Goal: Task Accomplishment & Management: Manage account settings

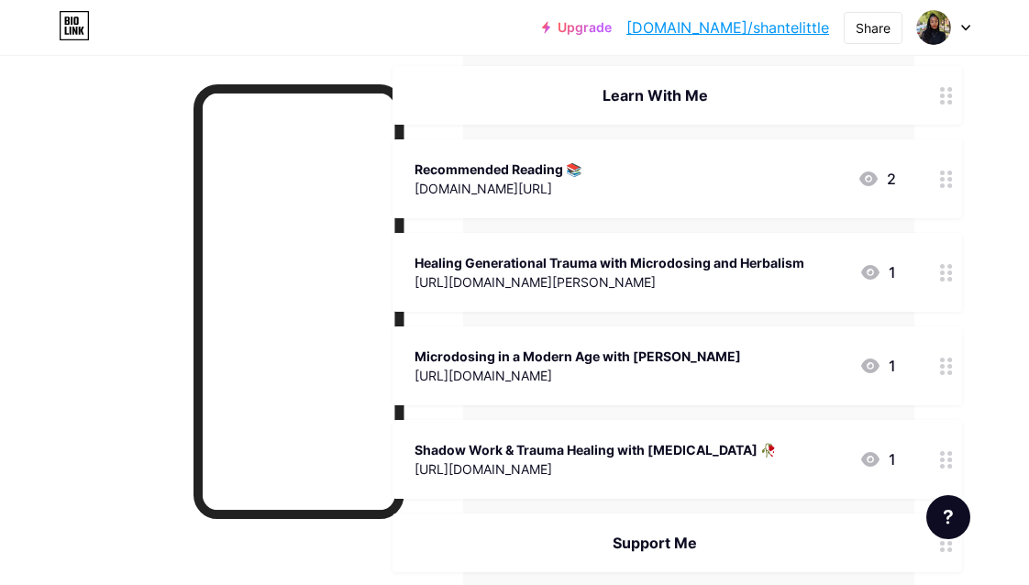
scroll to position [490, 115]
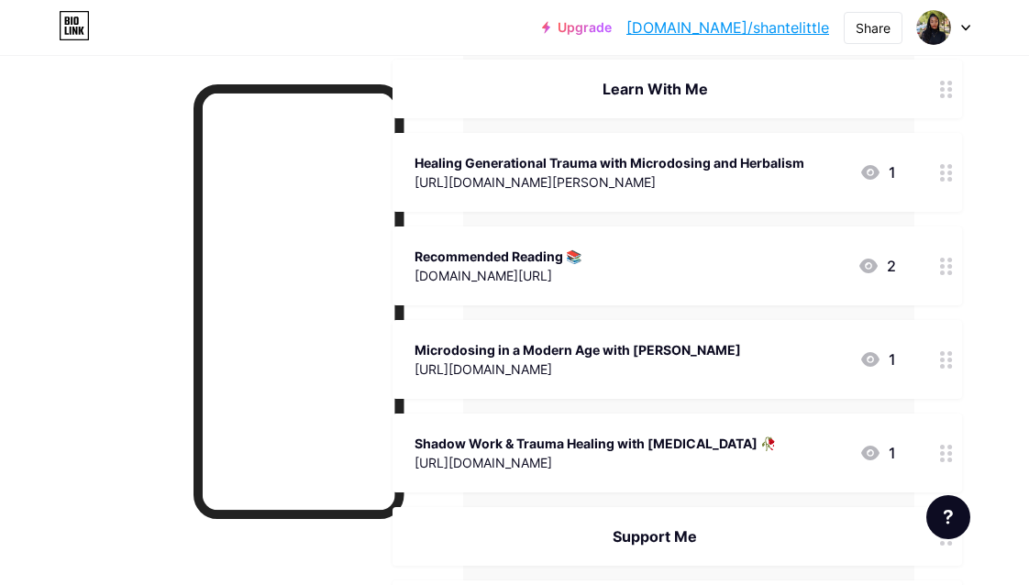
drag, startPoint x: 944, startPoint y: 358, endPoint x: 947, endPoint y: 259, distance: 99.1
click at [947, 259] on span "✨️ New ✨️ Buy Me A Coffee ☕ (updated bio + free resources) [URL][DOMAIN_NAME] 2…" at bounding box center [676, 229] width 569 height 860
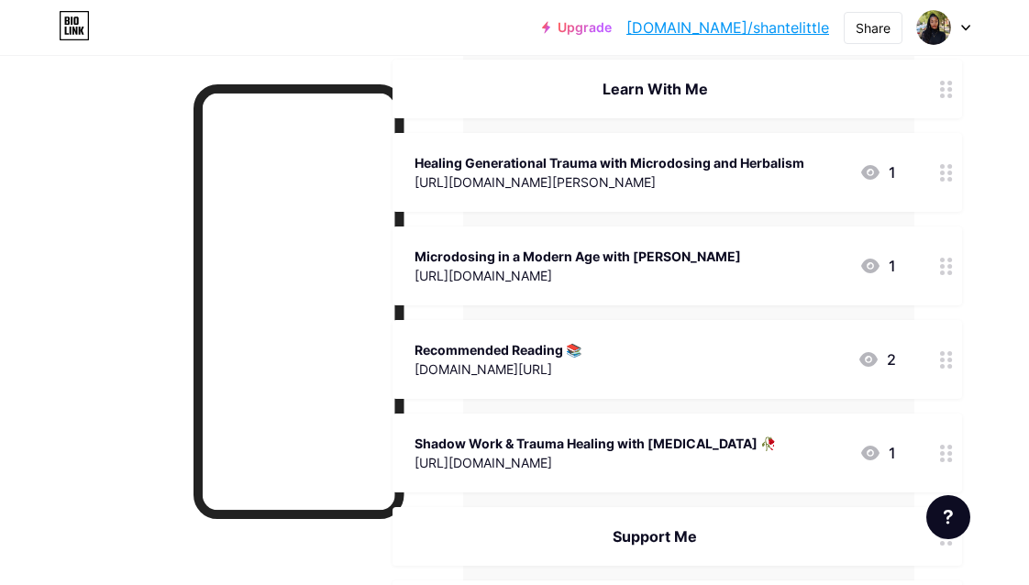
click at [923, 360] on div "Recommended Reading 📚 [DOMAIN_NAME][URL] 2" at bounding box center [676, 359] width 569 height 79
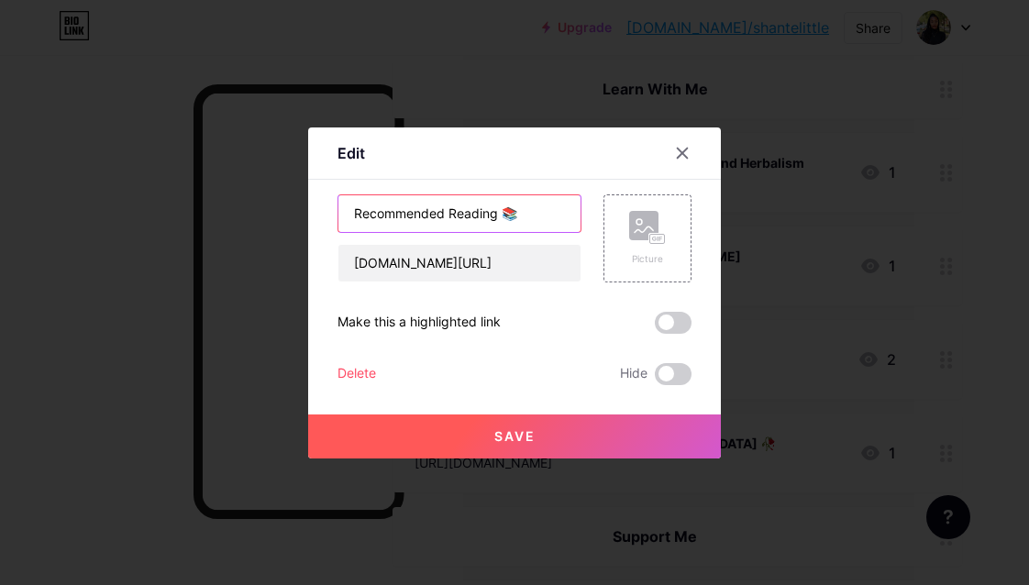
click at [358, 217] on input "Recommended Reading 📚" at bounding box center [459, 213] width 242 height 37
click at [518, 218] on input "My Recommended Reading 📚" at bounding box center [459, 213] width 242 height 37
type input "My Recommended Reading Lists 📚"
click at [524, 437] on span "Save" at bounding box center [514, 436] width 41 height 16
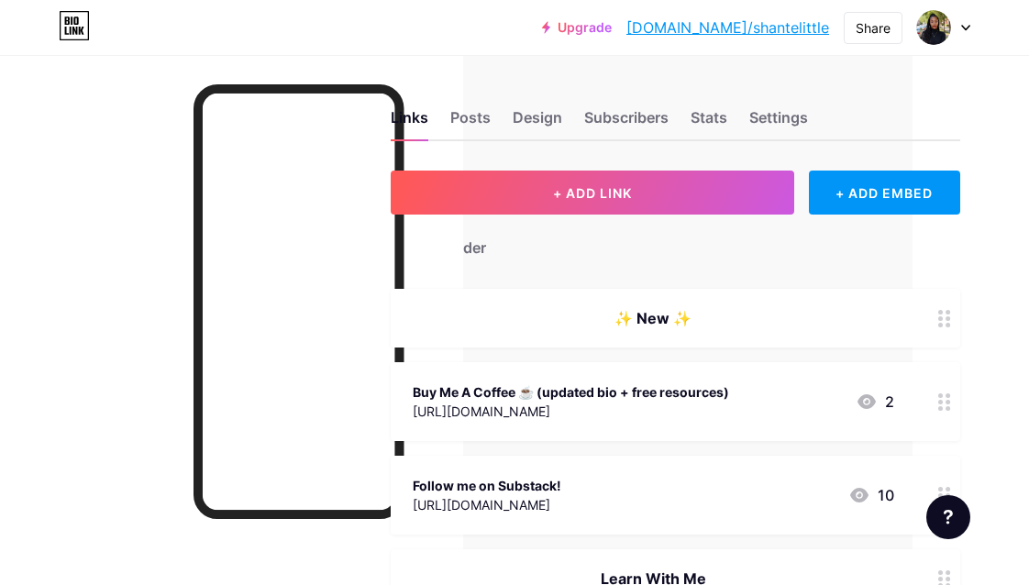
scroll to position [0, 116]
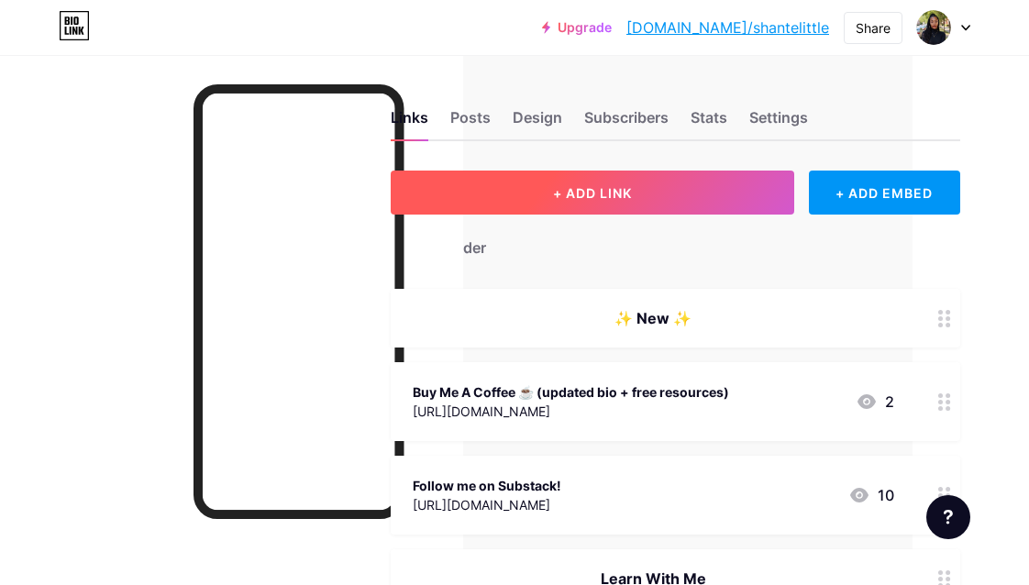
click at [639, 203] on button "+ ADD LINK" at bounding box center [592, 193] width 403 height 44
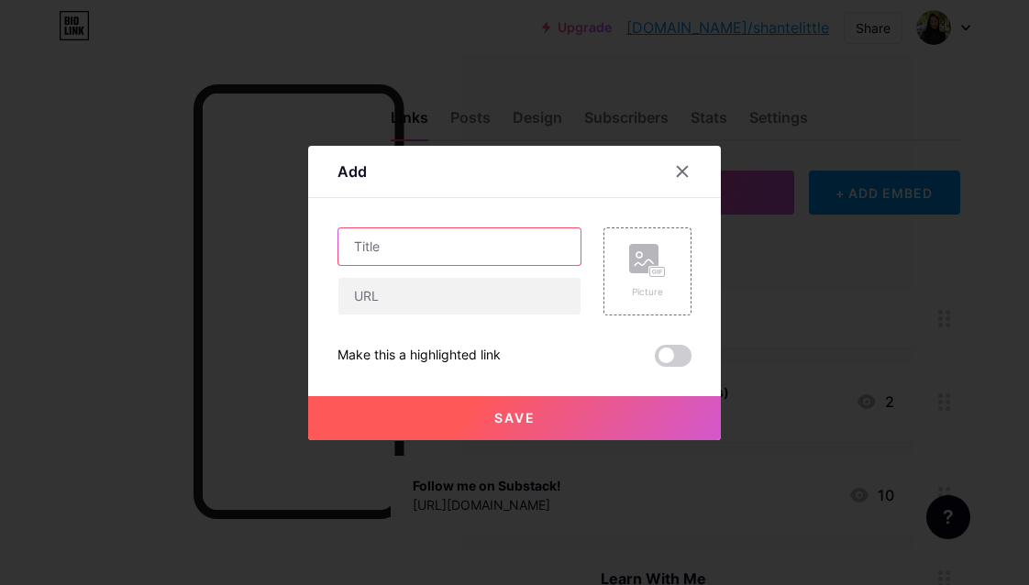
click at [502, 249] on input "text" at bounding box center [459, 246] width 242 height 37
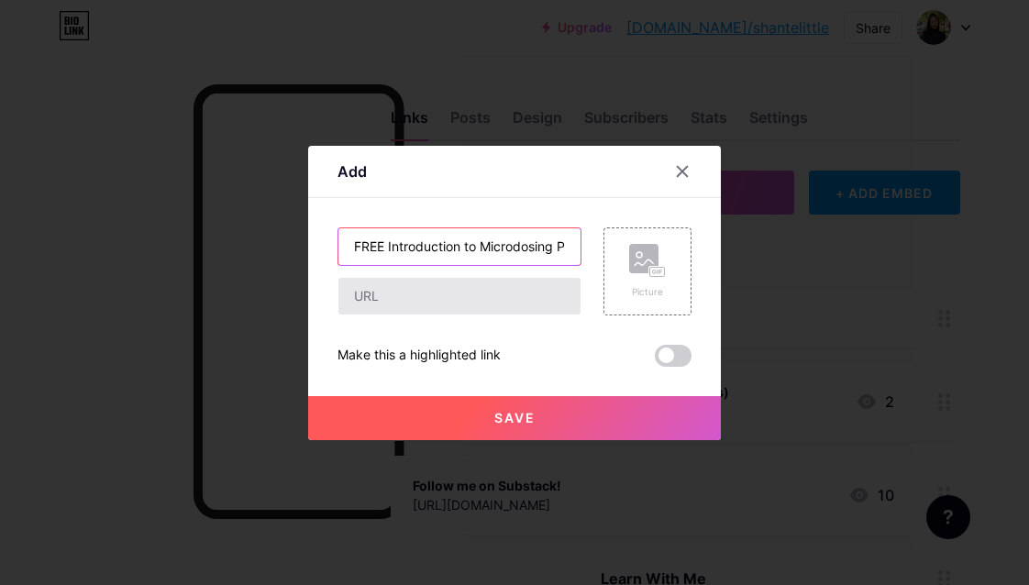
type input "FREE Introduction to Microdosing PDF"
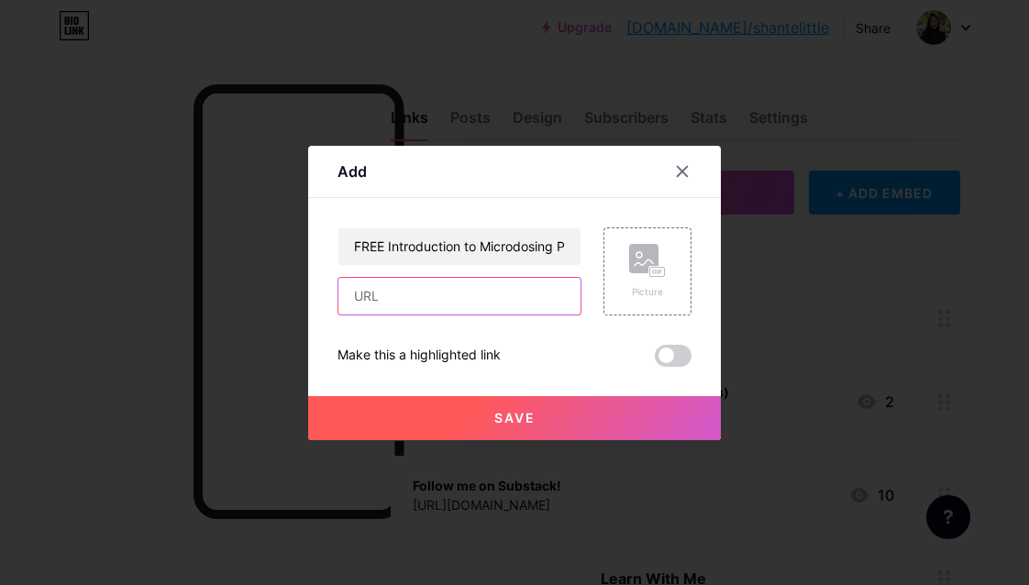
click at [380, 295] on input "text" at bounding box center [459, 296] width 242 height 37
paste input "[URL][DOMAIN_NAME]"
type input "[URL][DOMAIN_NAME]"
click at [403, 425] on button "Save" at bounding box center [514, 418] width 413 height 44
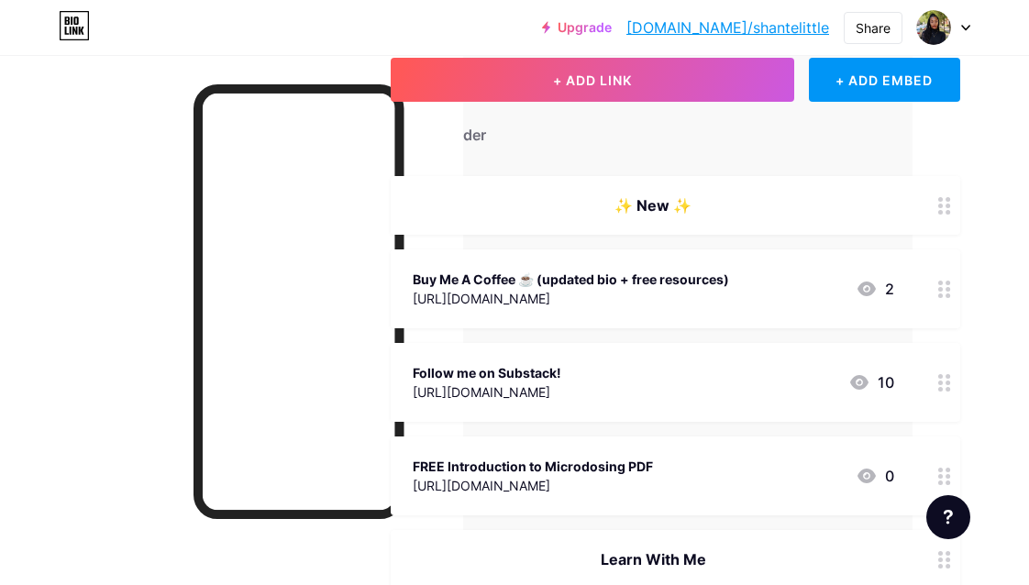
scroll to position [108, 118]
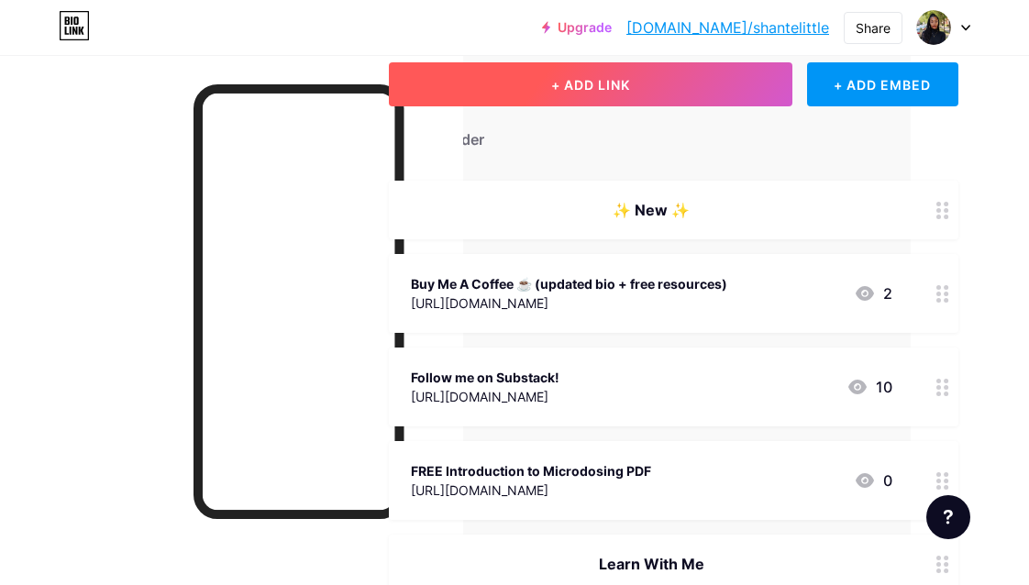
click at [738, 80] on button "+ ADD LINK" at bounding box center [590, 84] width 403 height 44
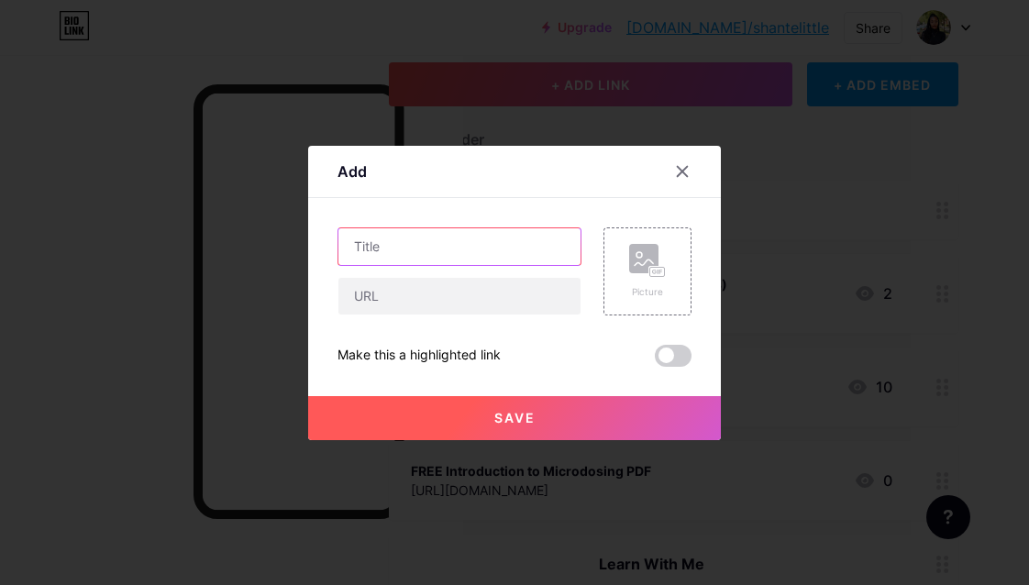
click at [479, 263] on input "text" at bounding box center [459, 246] width 242 height 37
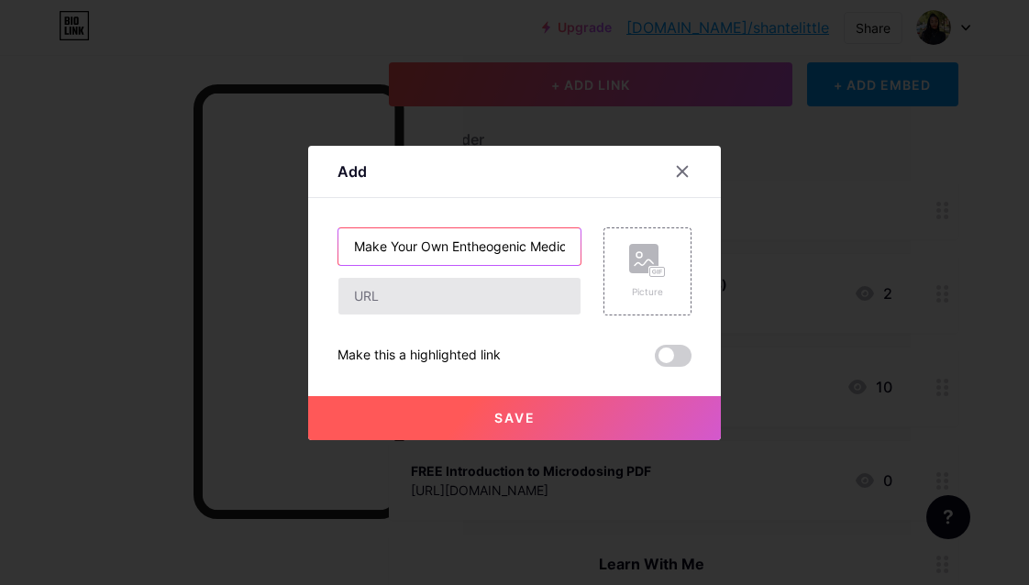
type input "Make Your Own Entheogenic Medicine"
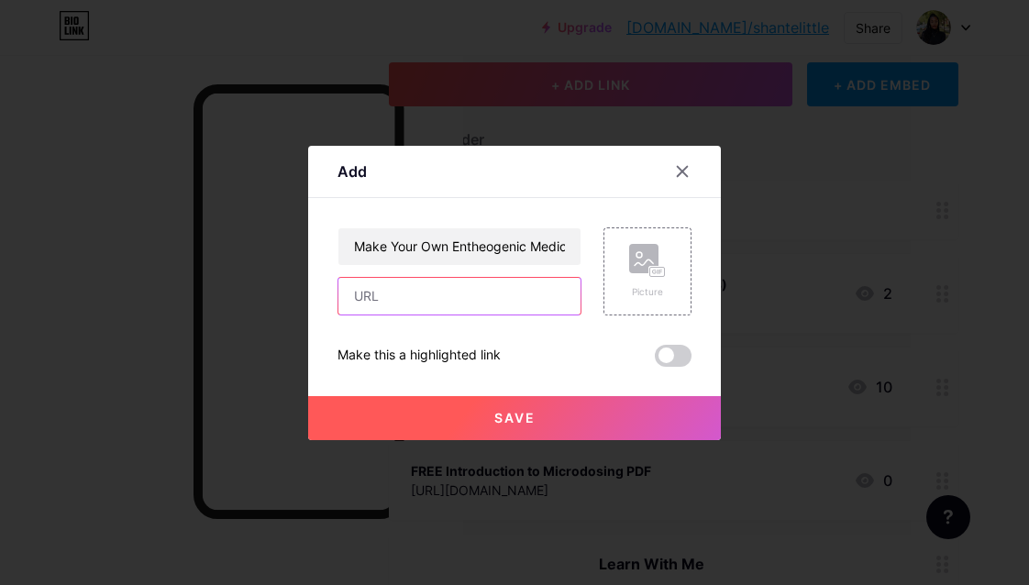
click at [479, 293] on input "text" at bounding box center [459, 296] width 242 height 37
paste input "[URL][DOMAIN_NAME]"
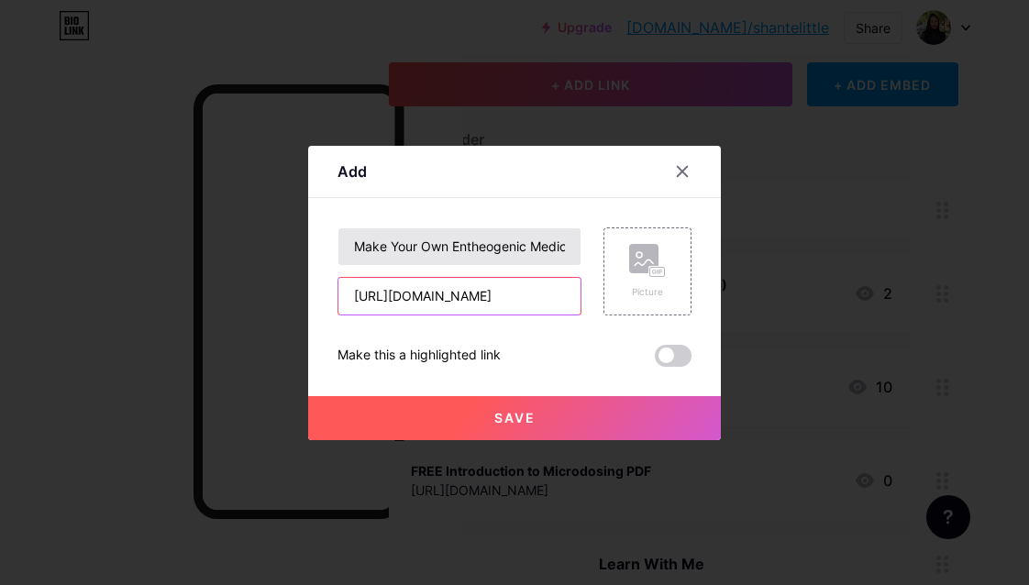
type input "[URL][DOMAIN_NAME]"
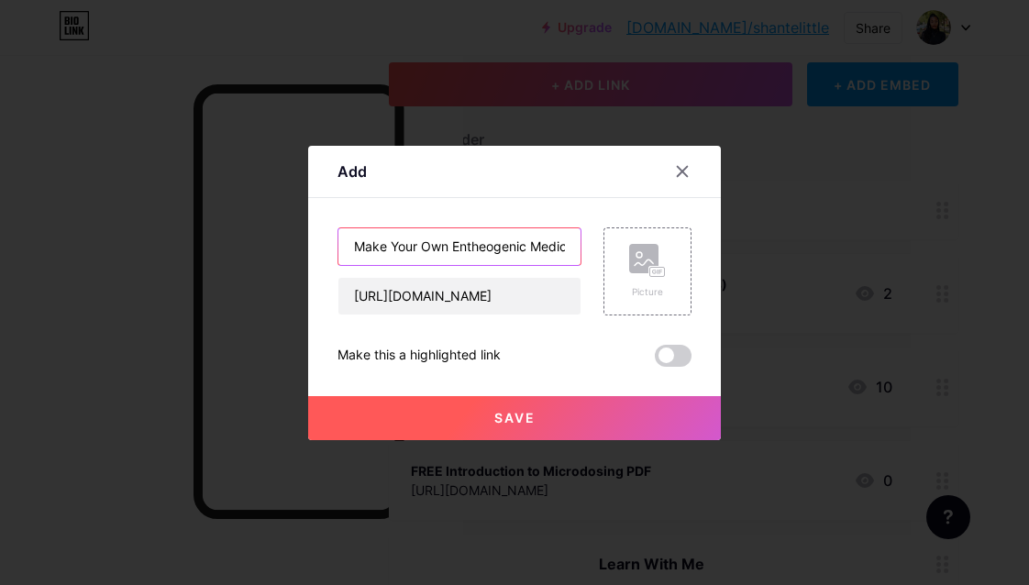
click at [559, 244] on input "Make Your Own Entheogenic Medicine" at bounding box center [459, 246] width 242 height 37
click at [524, 249] on input "Make Your Own Entheogenic Medicine (recipes for home use)" at bounding box center [459, 246] width 242 height 37
type input "Make Your Own Entheogenic Medicine (recipes for personal & ceremonial use)"
click at [495, 414] on span "Save" at bounding box center [514, 418] width 41 height 16
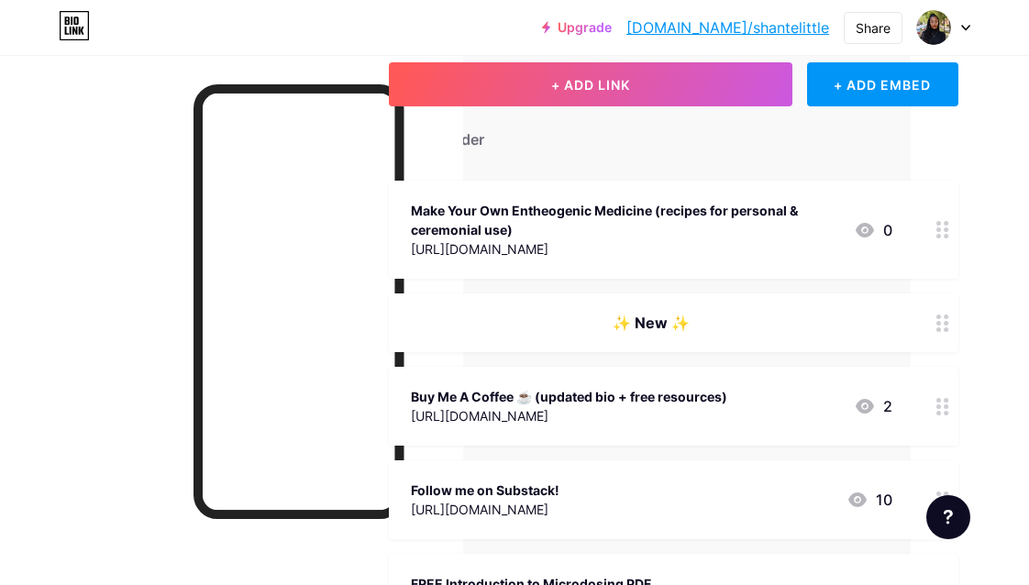
click at [750, 226] on div "Make Your Own Entheogenic Medicine (recipes for personal & ceremonial use)" at bounding box center [625, 220] width 428 height 39
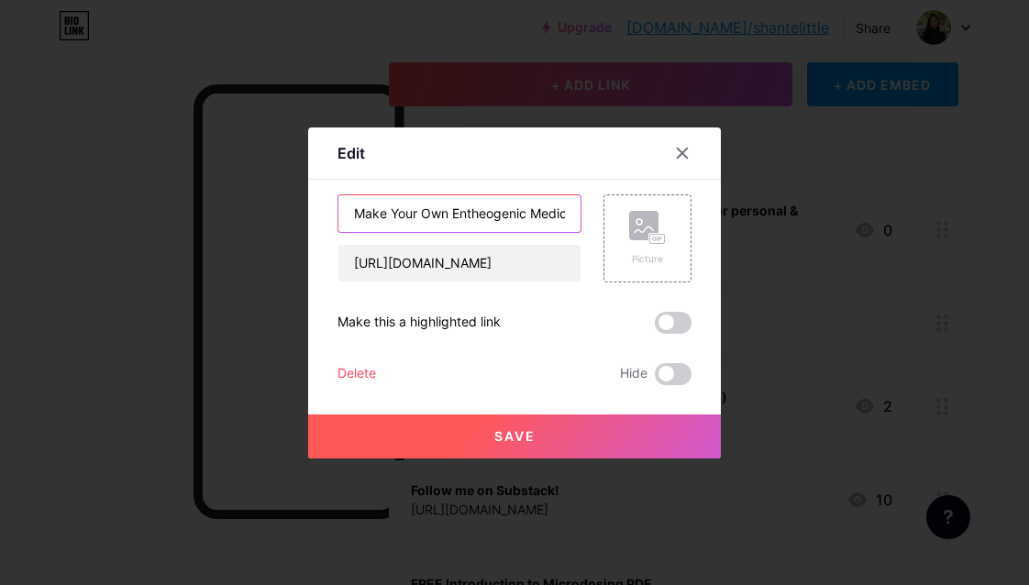
click at [562, 209] on input "Make Your Own Entheogenic Medicine (recipes for personal & ceremonial use)" at bounding box center [459, 213] width 242 height 37
click at [463, 213] on input "Make Your Own Entheogenic Medicine (recipes for personal & ceremonial use)" at bounding box center [459, 213] width 242 height 37
type input "Make Your Own Entheogenic Medicine (recipes for personal + ceremonial use)"
click at [453, 420] on button "Save" at bounding box center [514, 436] width 413 height 44
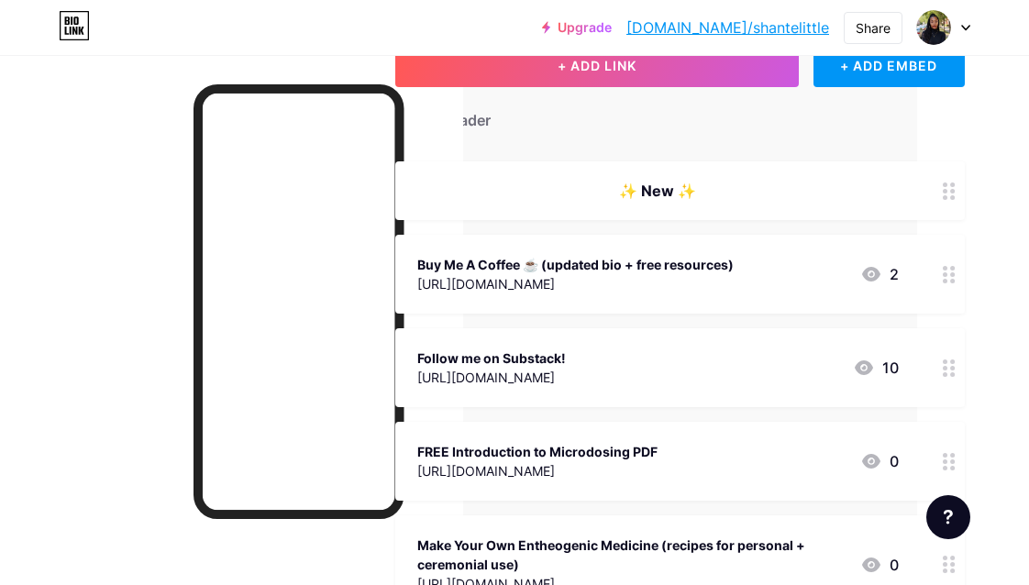
scroll to position [124, 117]
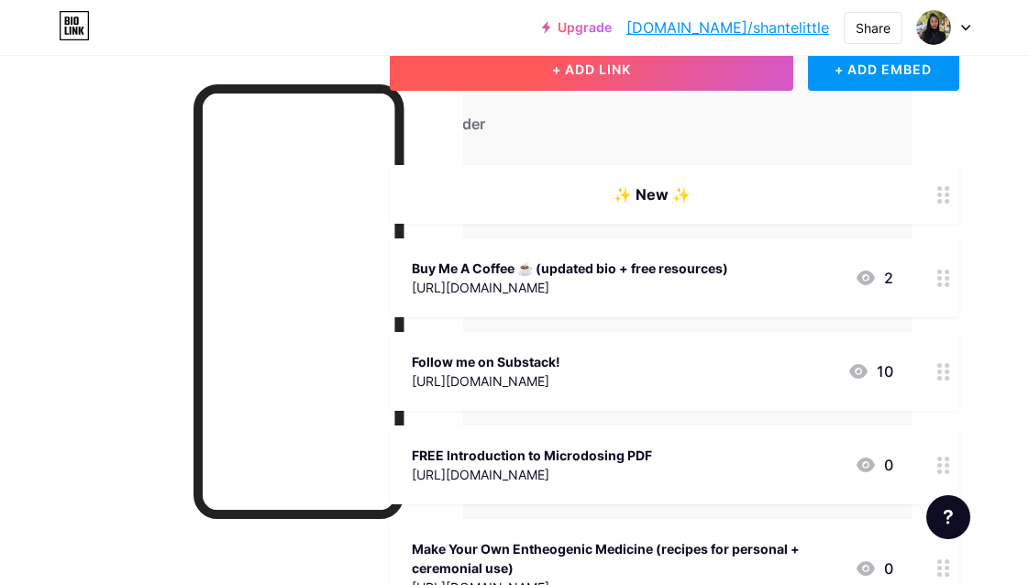
click at [641, 59] on button "+ ADD LINK" at bounding box center [591, 69] width 403 height 44
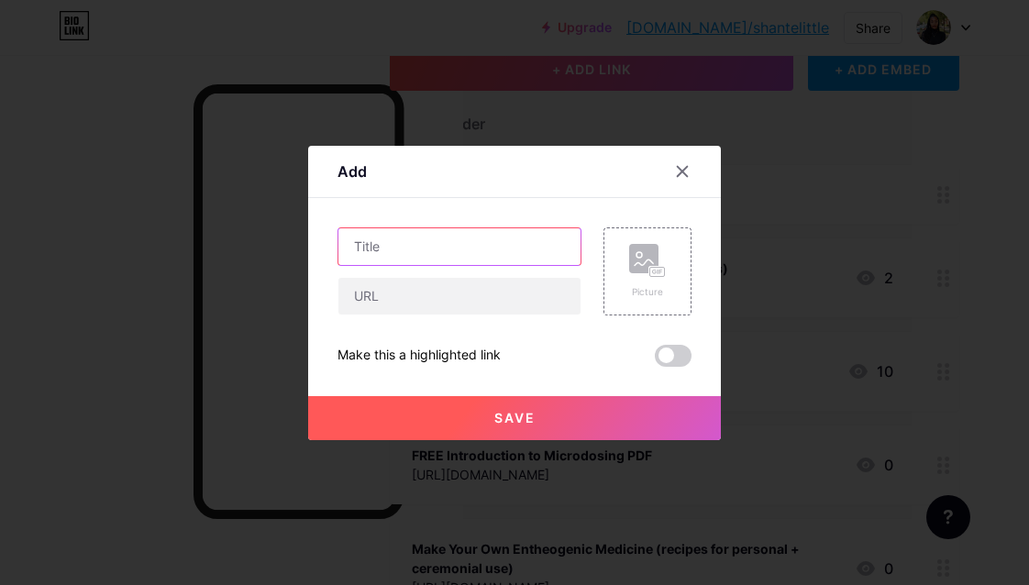
click at [537, 228] on input "text" at bounding box center [459, 246] width 242 height 37
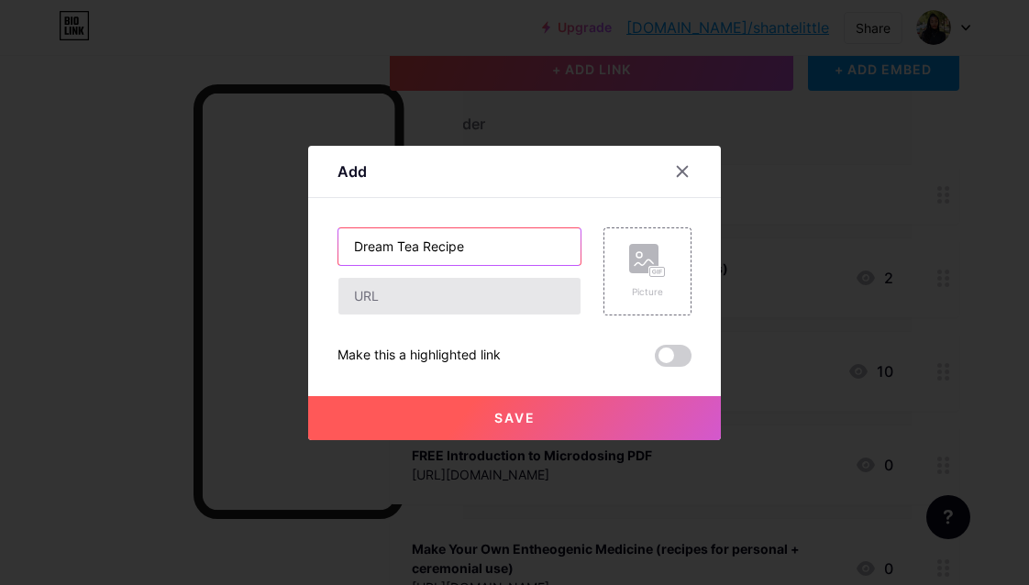
type input "Dream Tea Recipe"
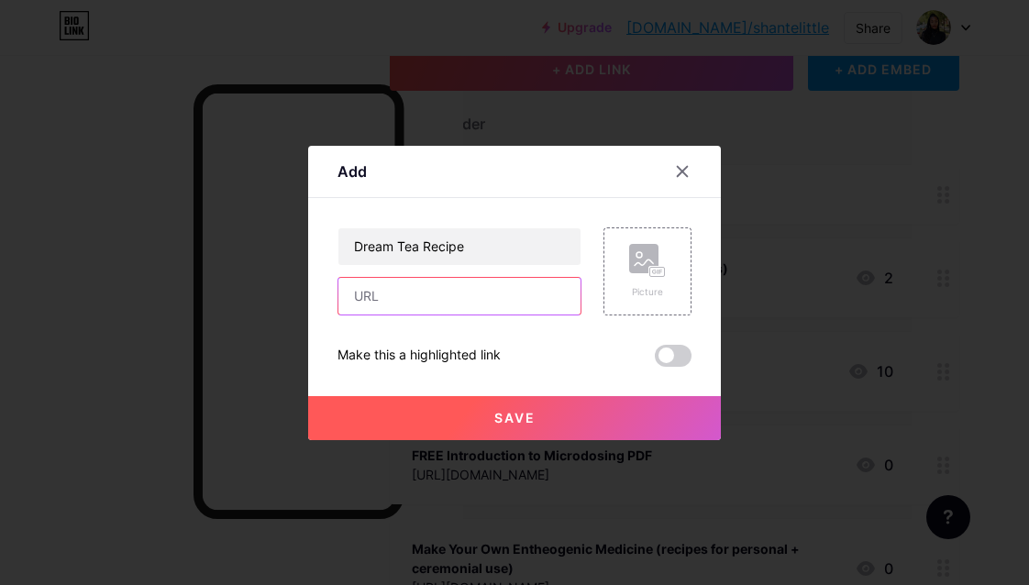
click at [473, 296] on input "text" at bounding box center [459, 296] width 242 height 37
paste input "[URL][DOMAIN_NAME][MEDICAL_DATA]"
type input "[URL][DOMAIN_NAME][MEDICAL_DATA]"
click at [443, 419] on button "Save" at bounding box center [514, 418] width 413 height 44
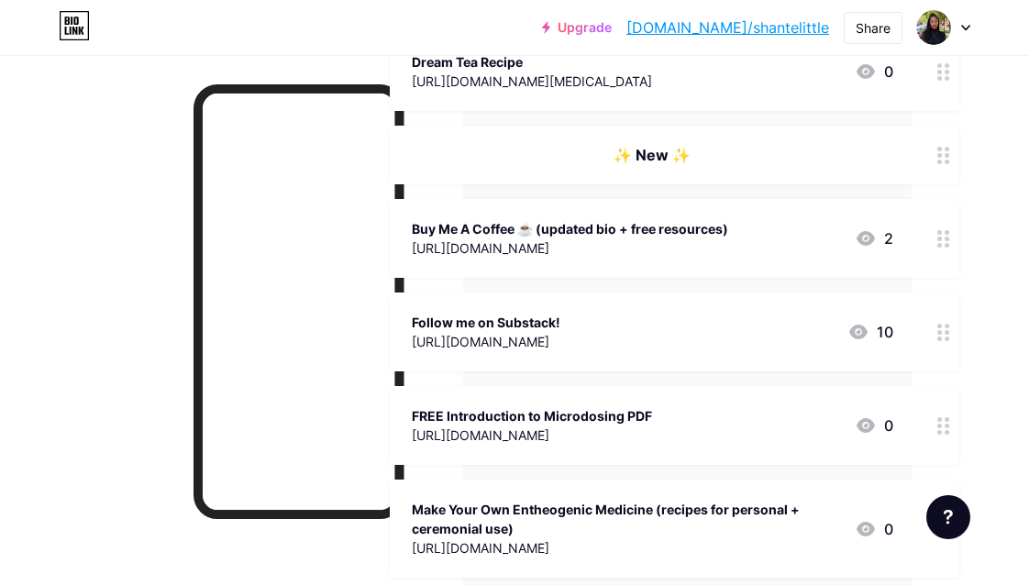
scroll to position [196, 117]
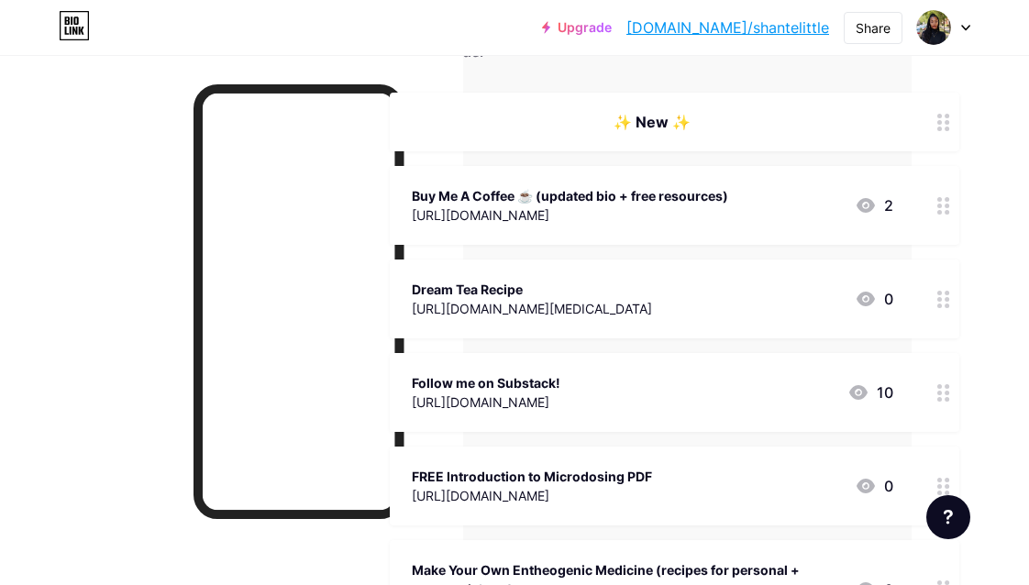
drag, startPoint x: 673, startPoint y: 114, endPoint x: 688, endPoint y: 115, distance: 14.7
click at [688, 115] on div "✨️ New ✨️" at bounding box center [652, 122] width 481 height 22
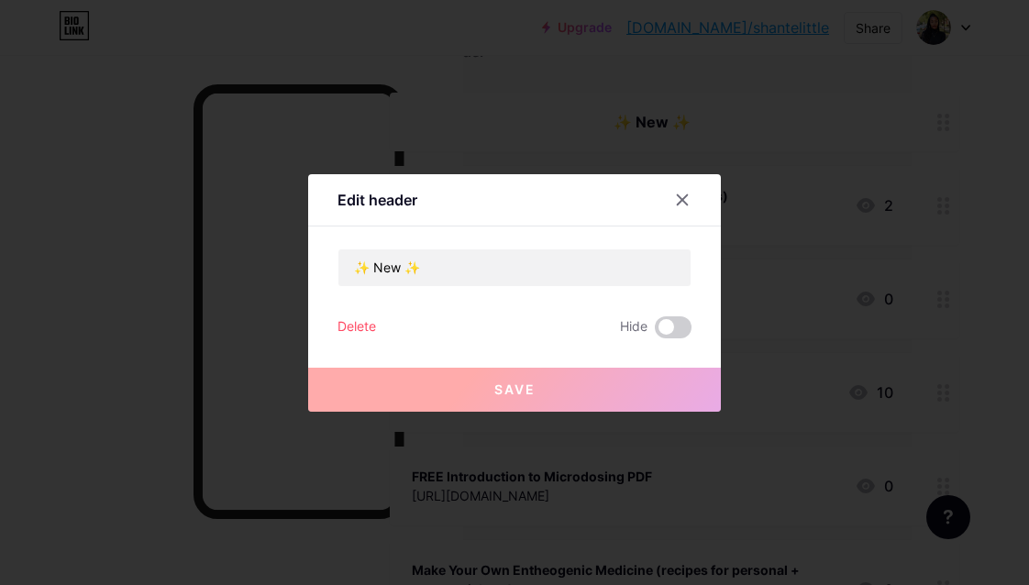
copy div "✨️"
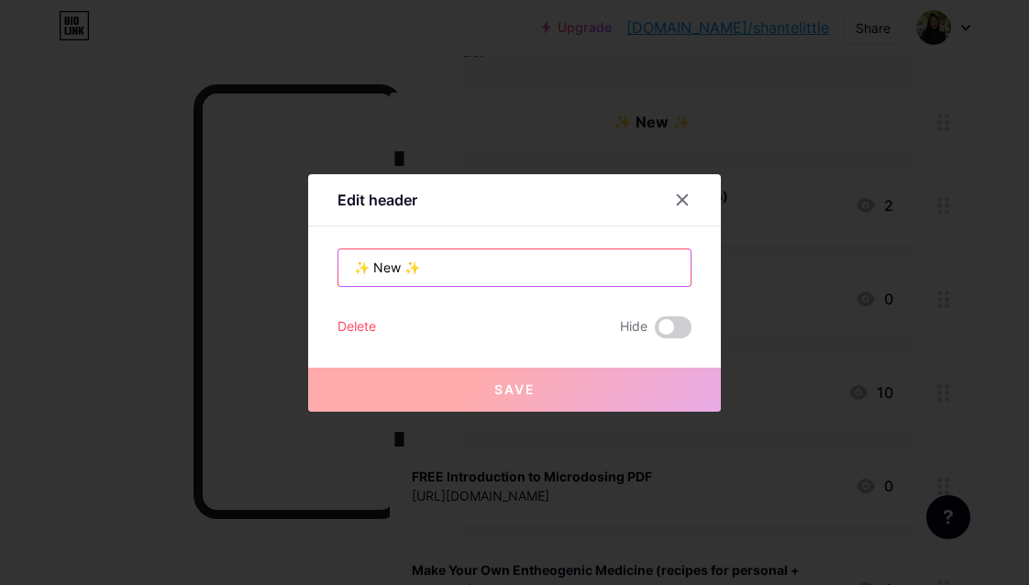
drag, startPoint x: 404, startPoint y: 267, endPoint x: 425, endPoint y: 267, distance: 21.1
click at [425, 267] on input "✨️ New ✨️" at bounding box center [514, 267] width 352 height 37
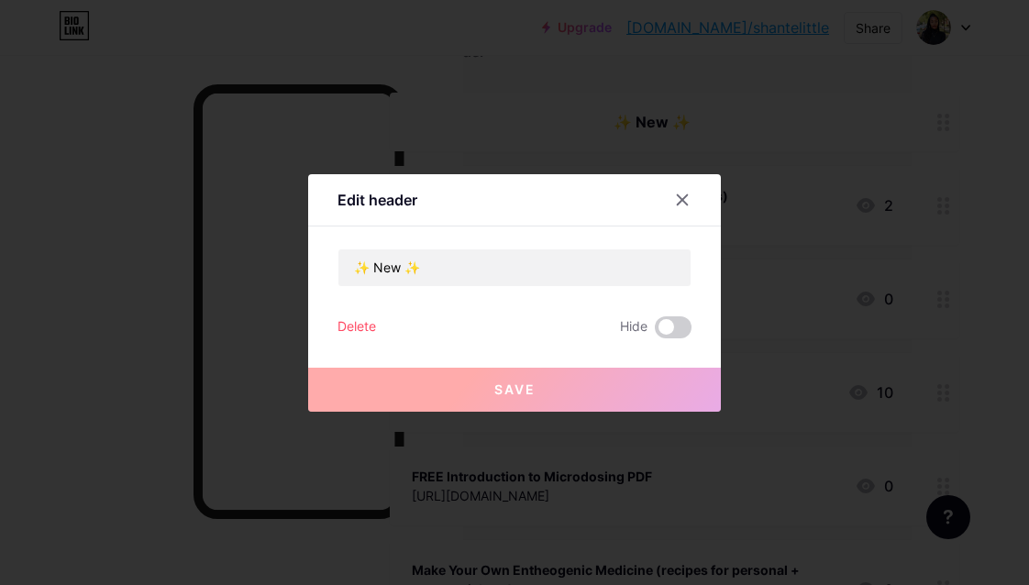
click at [533, 386] on span "Save" at bounding box center [514, 389] width 41 height 16
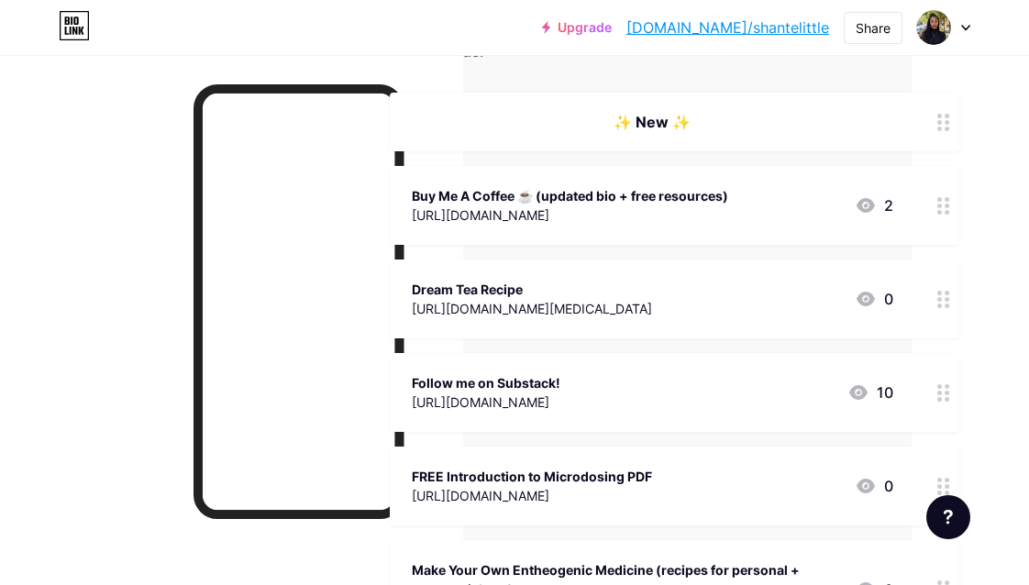
click at [567, 299] on div "[URL][DOMAIN_NAME][MEDICAL_DATA]" at bounding box center [532, 308] width 240 height 19
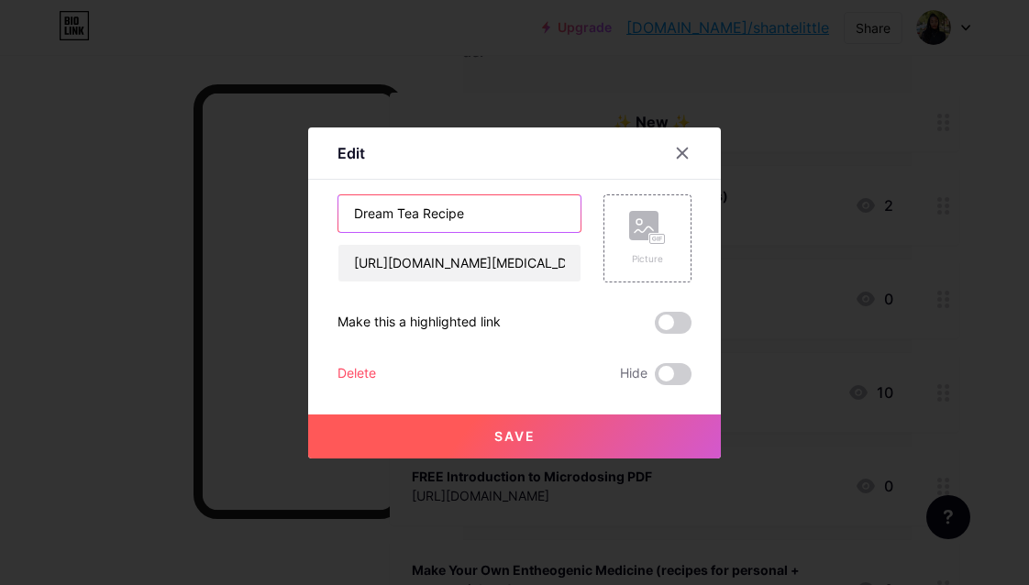
click at [516, 213] on input "Dream Tea Recipe" at bounding box center [459, 213] width 242 height 37
paste input "✨️"
type input "Dream Tea Recipe ✨️"
click at [551, 426] on button "Save" at bounding box center [514, 436] width 413 height 44
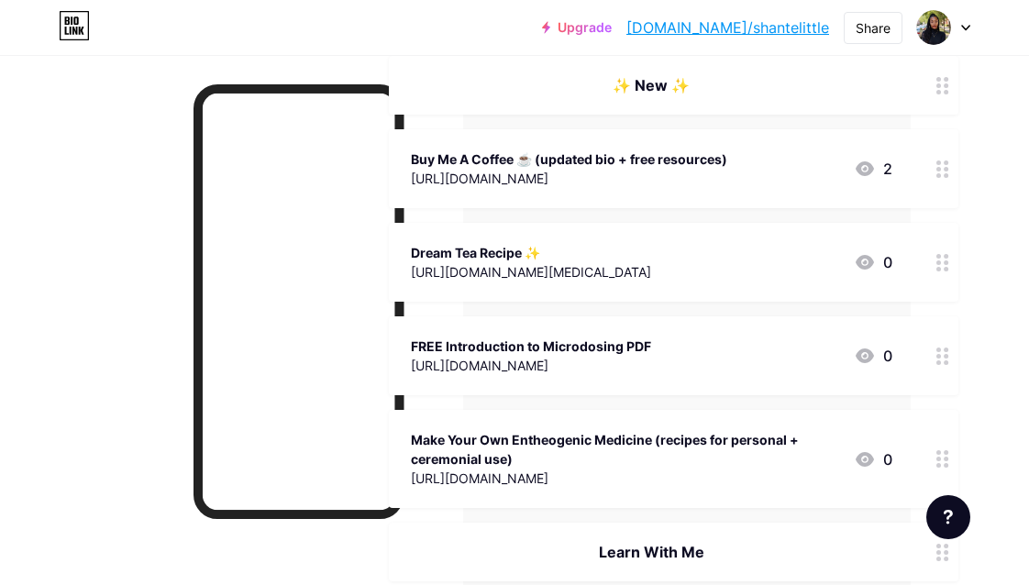
scroll to position [235, 118]
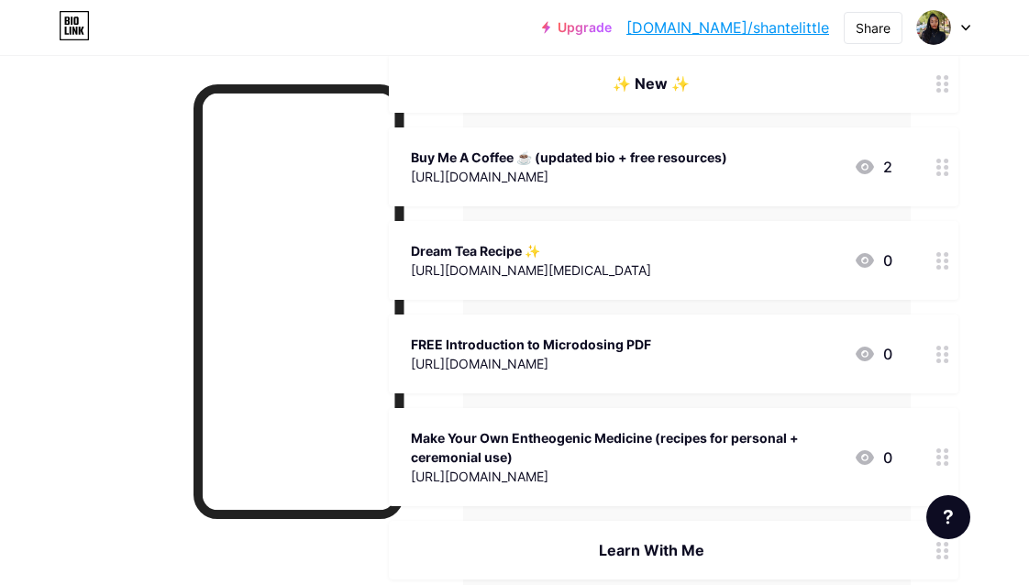
click at [651, 346] on div "FREE Introduction to Microdosing PDF" at bounding box center [531, 344] width 240 height 19
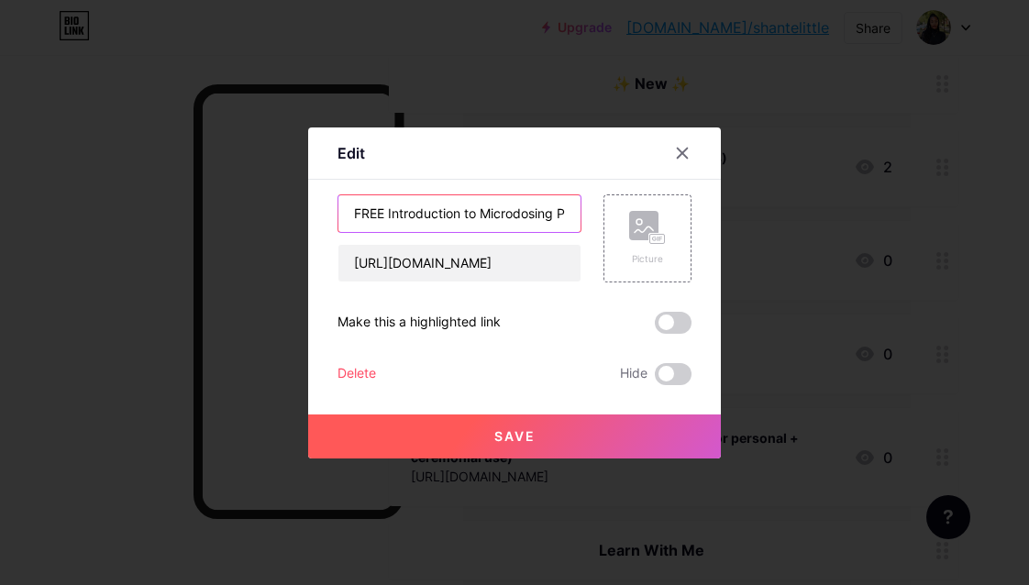
click at [389, 202] on input "FREE Introduction to Microdosing PDF" at bounding box center [459, 213] width 242 height 37
click at [389, 205] on input "FREE Introduction to Microdosing PDF" at bounding box center [459, 213] width 242 height 37
type input "FREE PDF: Introduction to Microdosing"
click at [356, 439] on button "Save" at bounding box center [514, 436] width 413 height 44
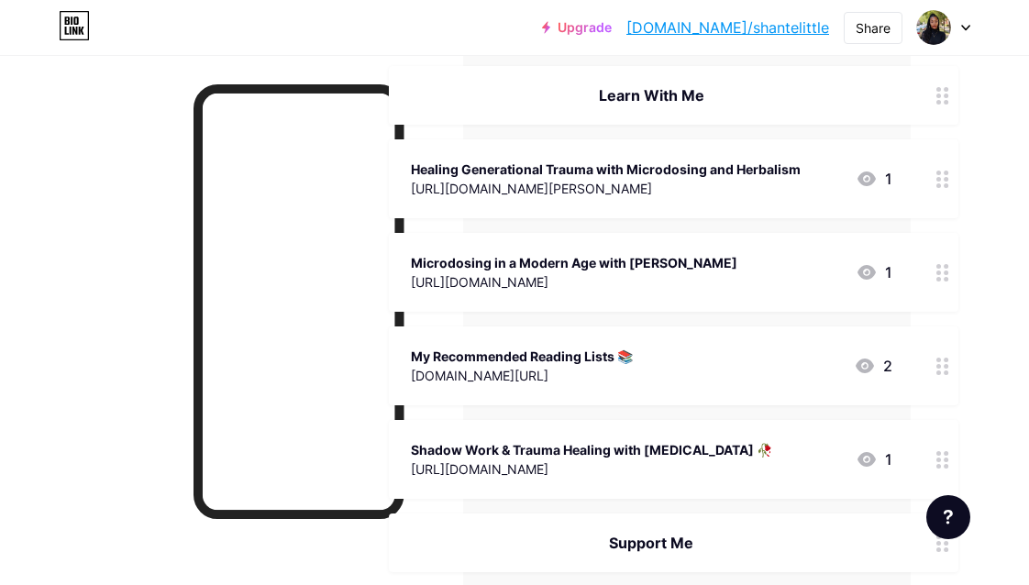
scroll to position [690, 118]
